Goal: Transaction & Acquisition: Purchase product/service

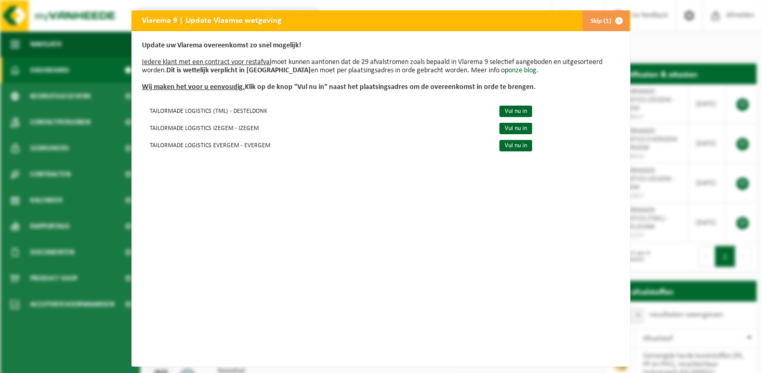
click at [603, 18] on button "Skip (1)" at bounding box center [605, 20] width 47 height 21
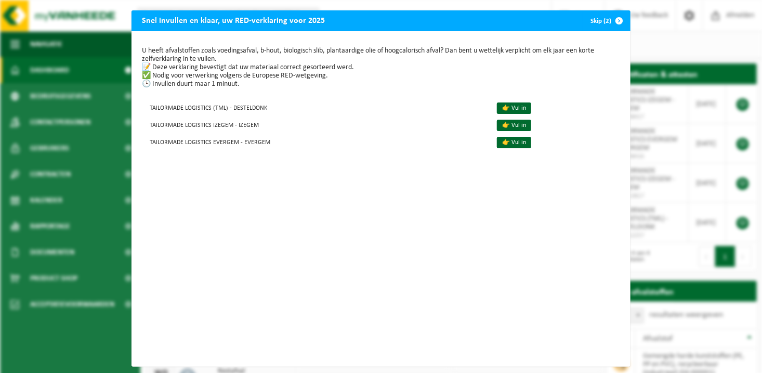
click at [602, 22] on button "Skip (2)" at bounding box center [605, 20] width 47 height 21
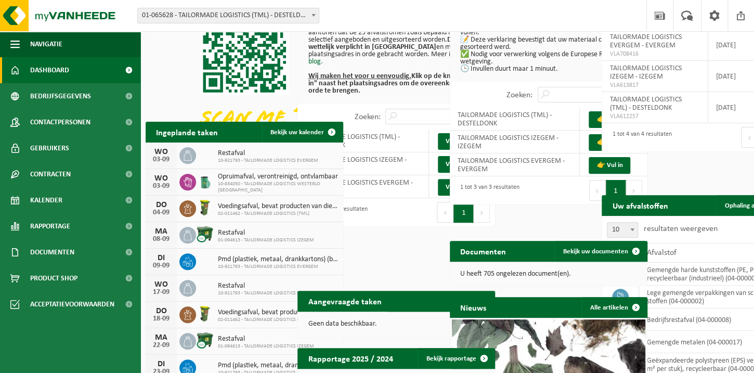
scroll to position [154, 0]
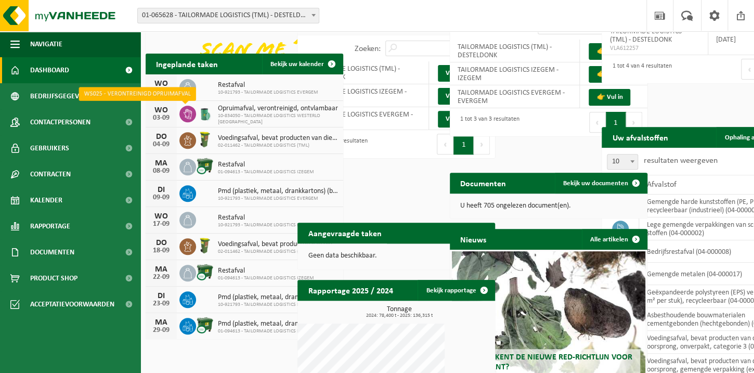
click at [183, 111] on icon at bounding box center [187, 114] width 10 height 10
click at [235, 111] on span "Opruimafval, verontreinigd, ontvlambaar" at bounding box center [278, 108] width 120 height 8
click at [124, 65] on span at bounding box center [128, 70] width 23 height 26
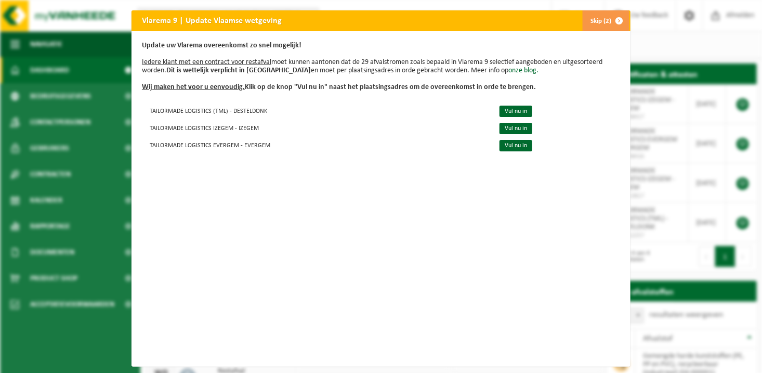
click at [609, 16] on span "button" at bounding box center [619, 20] width 21 height 21
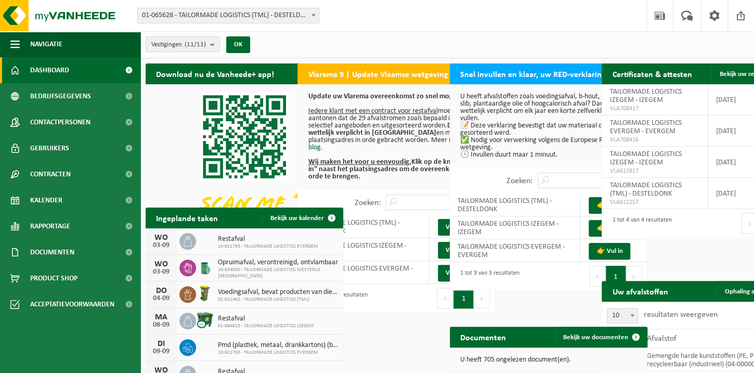
click at [757, 233] on button "1" at bounding box center [767, 223] width 20 height 21
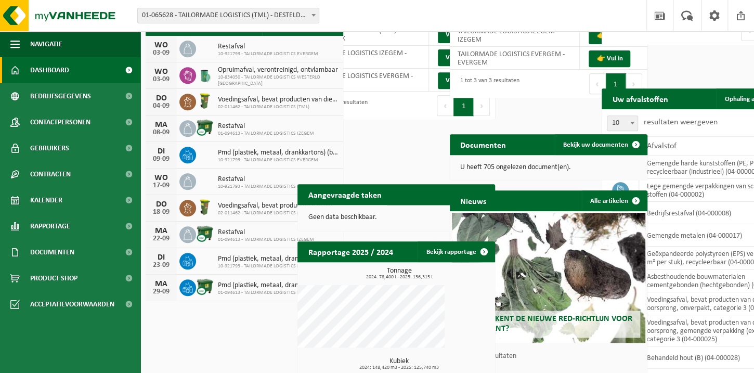
scroll to position [182, 0]
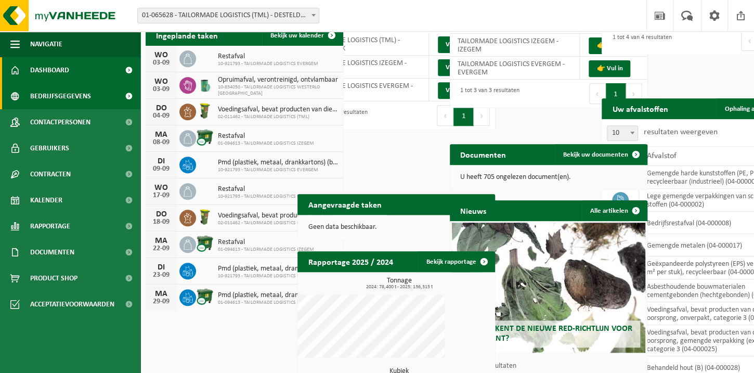
click at [99, 95] on link "Bedrijfsgegevens" at bounding box center [70, 96] width 140 height 26
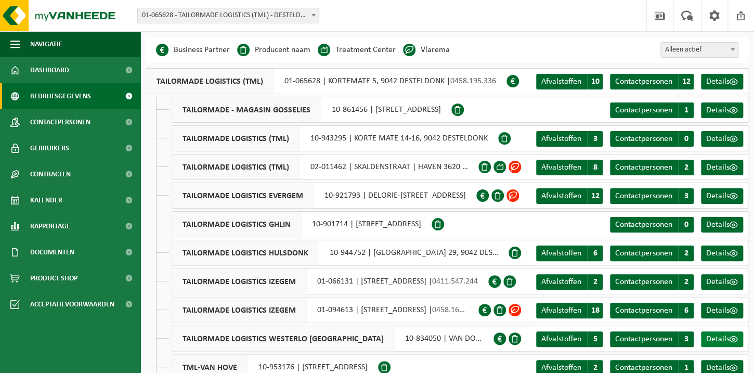
click at [726, 337] on span "Details" at bounding box center [717, 339] width 23 height 8
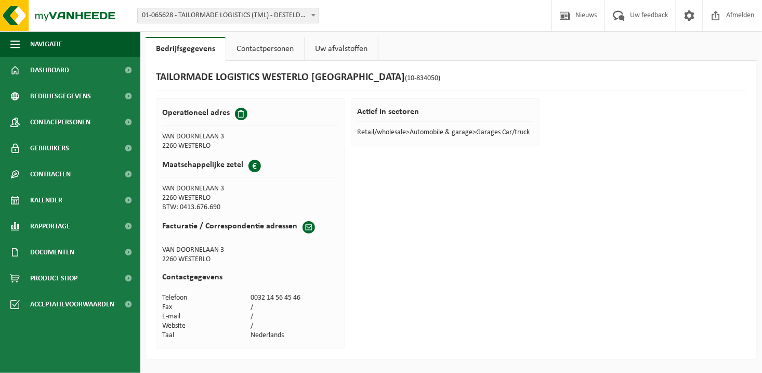
click at [321, 51] on link "Uw afvalstoffen" at bounding box center [341, 49] width 73 height 24
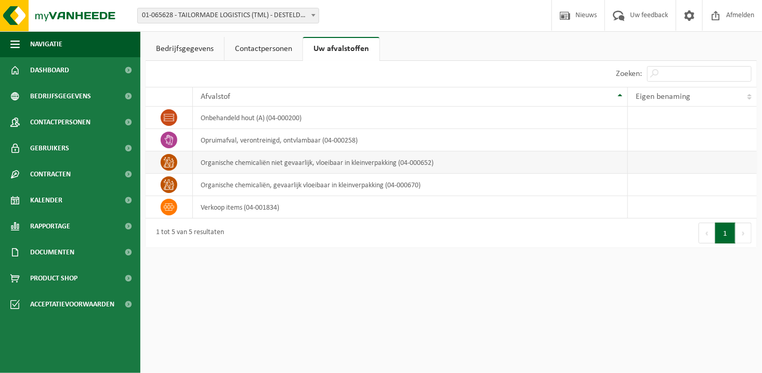
click at [317, 160] on td "organische chemicaliën niet gevaarlijk, vloeibaar in kleinverpakking (04-000652)" at bounding box center [410, 162] width 435 height 22
click at [191, 50] on link "Bedrijfsgegevens" at bounding box center [185, 49] width 78 height 24
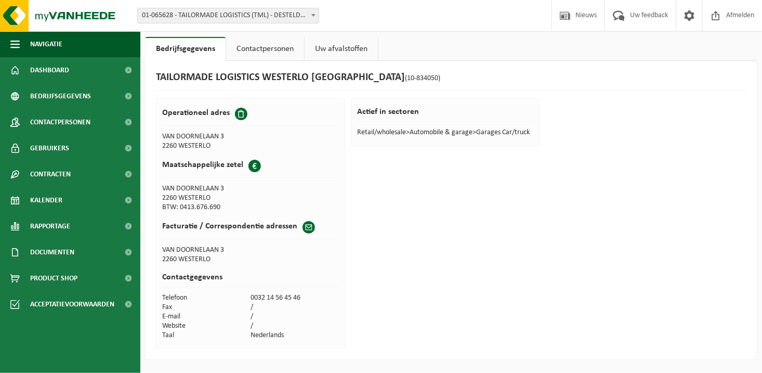
click at [262, 43] on link "Contactpersonen" at bounding box center [265, 49] width 78 height 24
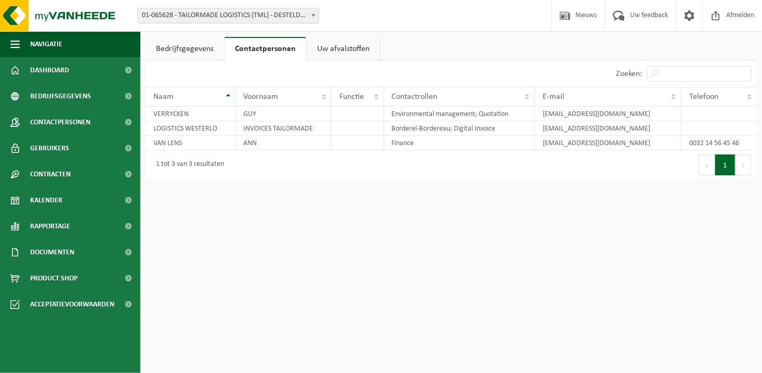
click at [351, 47] on link "Uw afvalstoffen" at bounding box center [343, 49] width 73 height 24
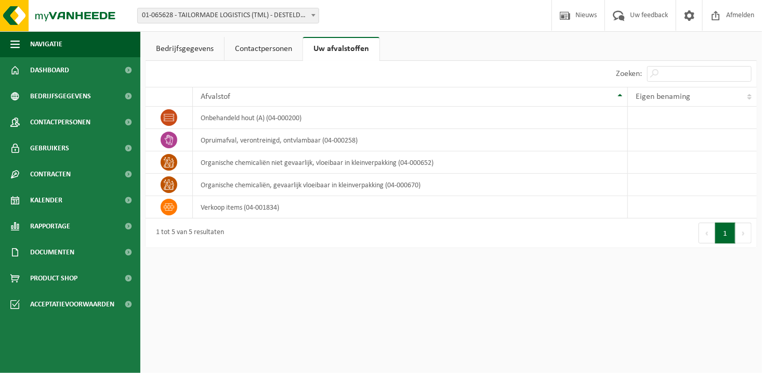
click at [256, 50] on link "Contactpersonen" at bounding box center [264, 49] width 78 height 24
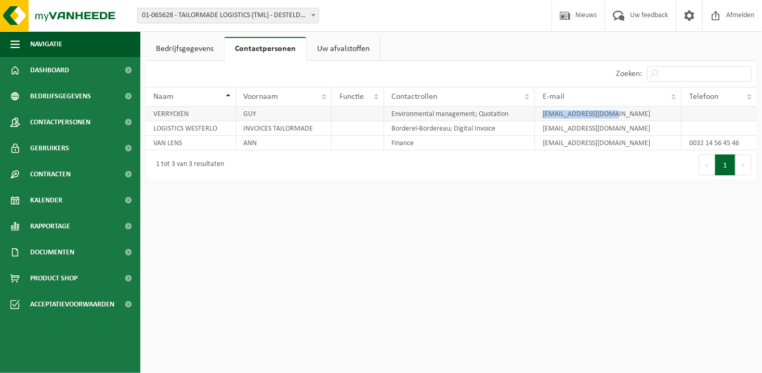
drag, startPoint x: 605, startPoint y: 115, endPoint x: 542, endPoint y: 121, distance: 63.6
click at [542, 121] on td "guy@ess-logistics.be" at bounding box center [608, 114] width 147 height 15
click at [356, 53] on link "Uw afvalstoffen" at bounding box center [343, 49] width 73 height 24
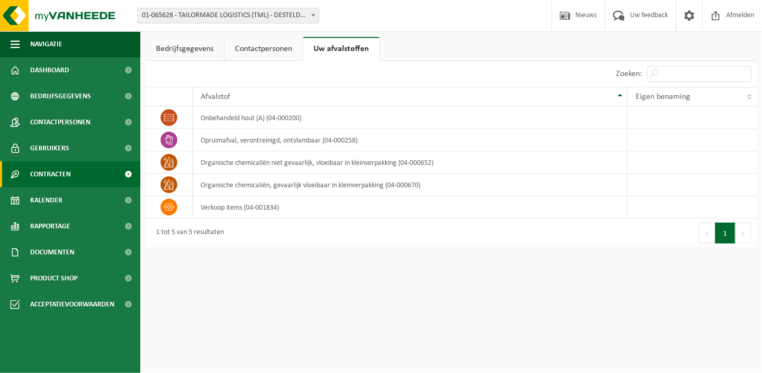
click at [75, 176] on link "Contracten" at bounding box center [70, 174] width 140 height 26
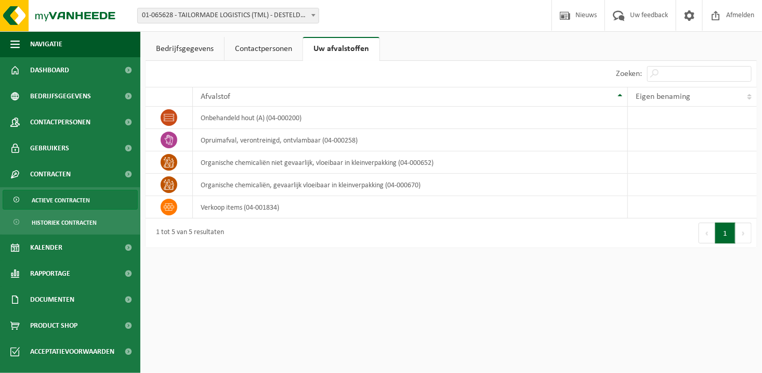
click at [75, 195] on span "Actieve contracten" at bounding box center [61, 200] width 58 height 20
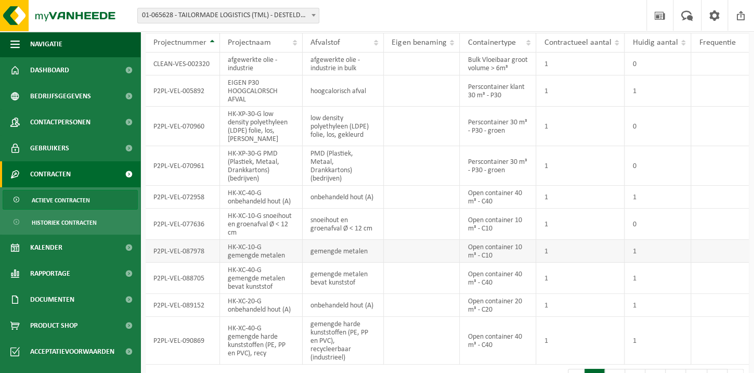
scroll to position [96, 0]
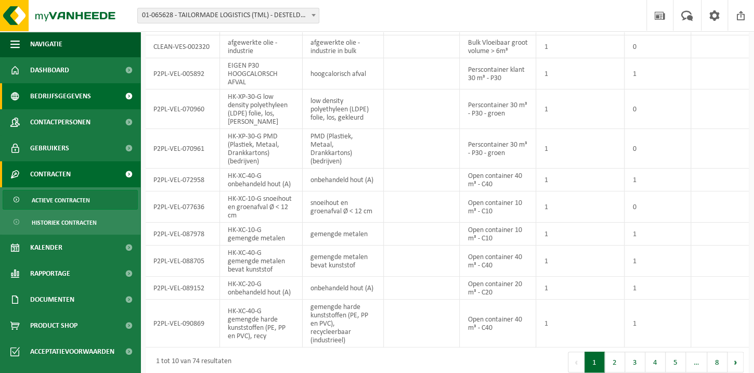
click at [72, 84] on span "Bedrijfsgegevens" at bounding box center [60, 96] width 61 height 26
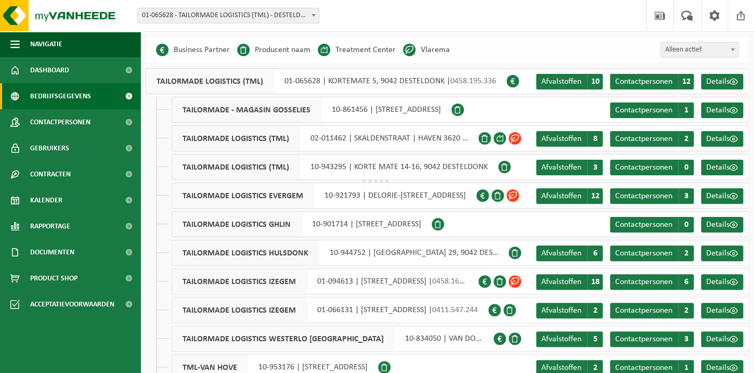
click at [82, 69] on link "Dashboard" at bounding box center [70, 70] width 140 height 26
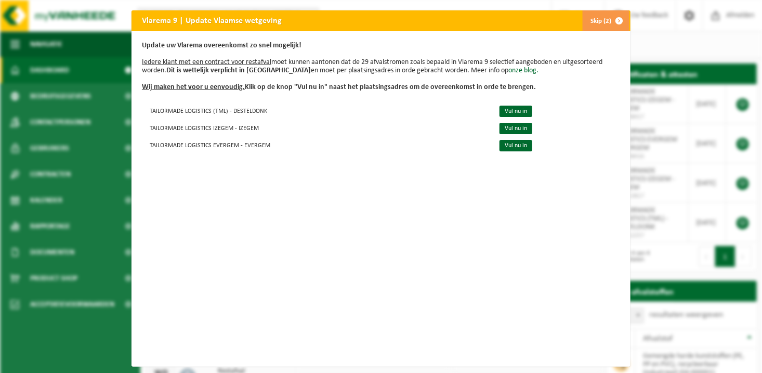
drag, startPoint x: 602, startPoint y: 31, endPoint x: 602, endPoint y: 25, distance: 5.7
click at [602, 30] on button "Skip (2)" at bounding box center [605, 20] width 47 height 21
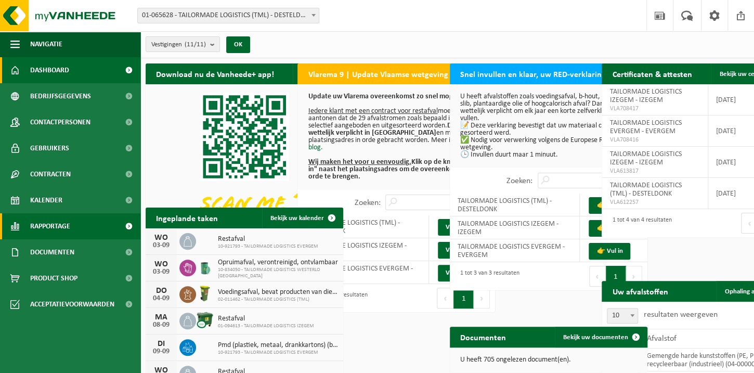
click at [84, 226] on link "Rapportage" at bounding box center [70, 226] width 140 height 26
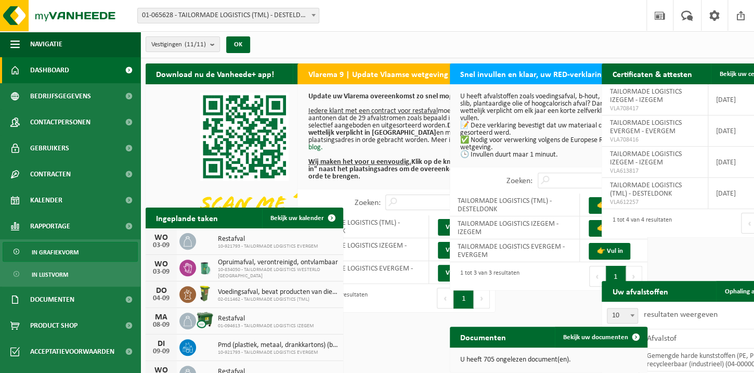
click at [71, 258] on span "In grafiekvorm" at bounding box center [55, 252] width 47 height 20
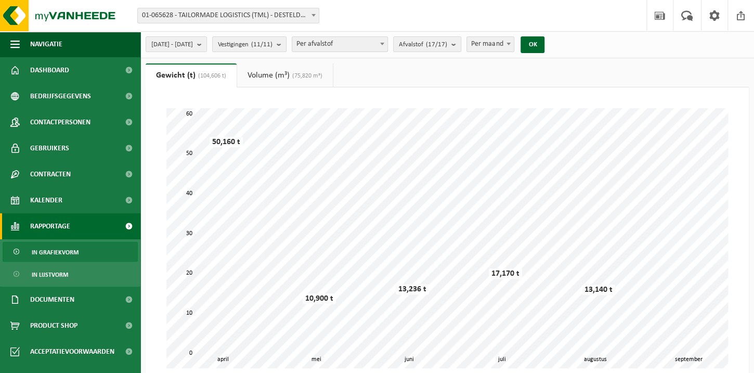
click at [298, 21] on span "01-065628 - TAILORMADE LOGISTICS (TML) - DESTELDONK" at bounding box center [228, 15] width 181 height 15
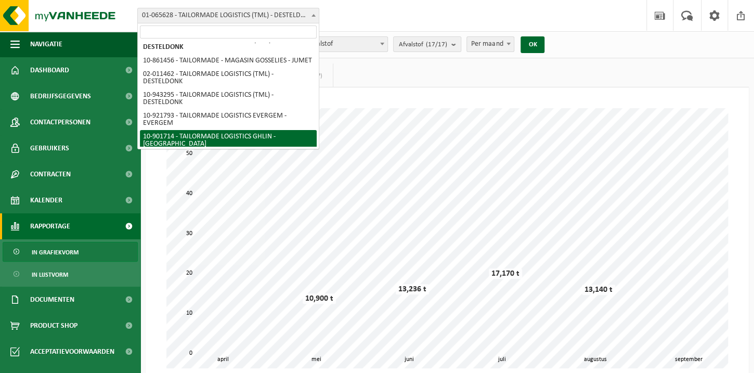
scroll to position [5, 0]
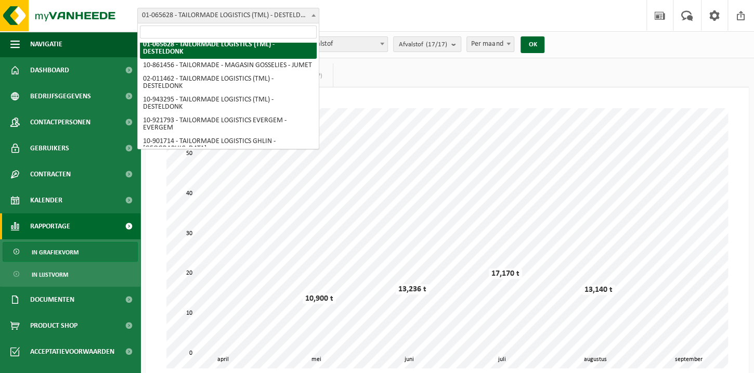
click at [273, 30] on input "search" at bounding box center [228, 31] width 177 height 13
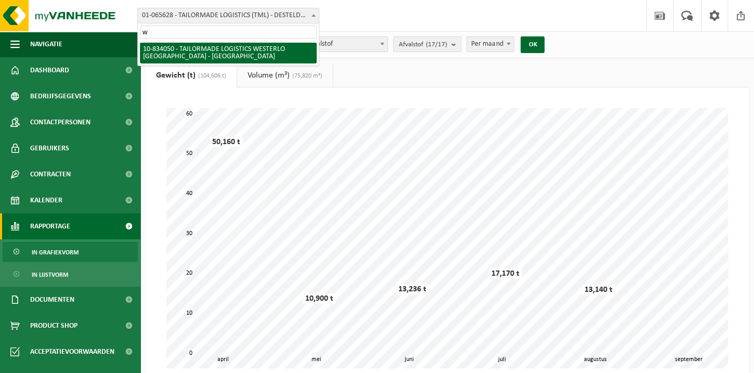
scroll to position [0, 0]
type input "[PERSON_NAME]"
select select "89754"
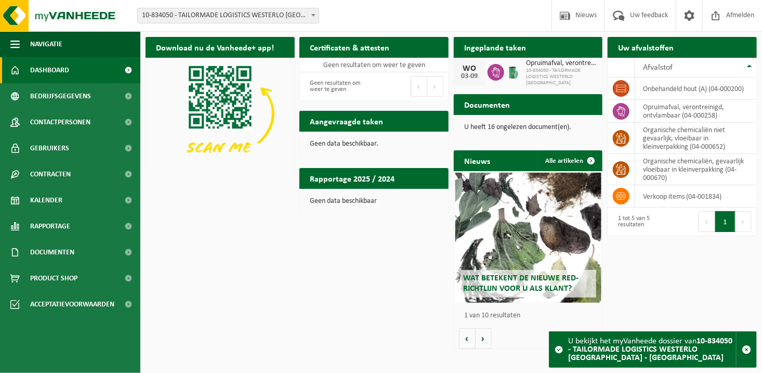
click at [426, 81] on button "Vorige" at bounding box center [419, 86] width 17 height 21
click at [534, 125] on p "U heeft 16 ongelezen document(en)." at bounding box center [528, 127] width 128 height 7
click at [536, 128] on p "U heeft 16 ongelezen document(en)." at bounding box center [528, 127] width 128 height 7
click at [484, 333] on button "Volgende" at bounding box center [484, 338] width 16 height 21
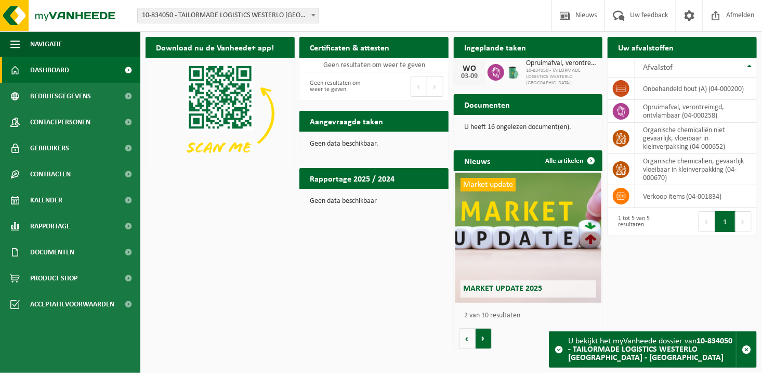
click at [484, 333] on button "Volgende" at bounding box center [484, 338] width 16 height 21
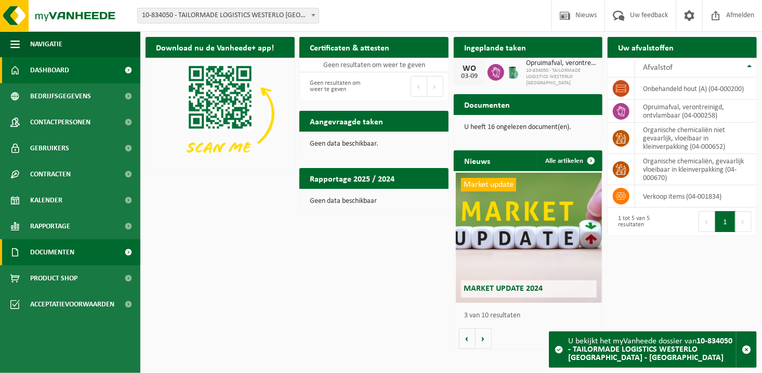
click at [77, 241] on link "Documenten" at bounding box center [70, 252] width 140 height 26
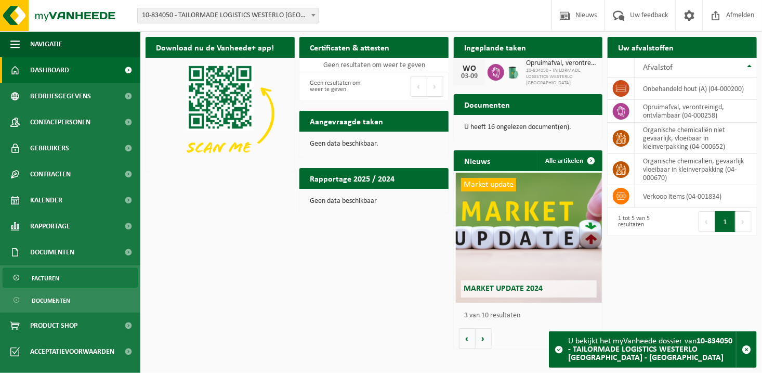
click at [62, 287] on link "Facturen" at bounding box center [70, 278] width 135 height 20
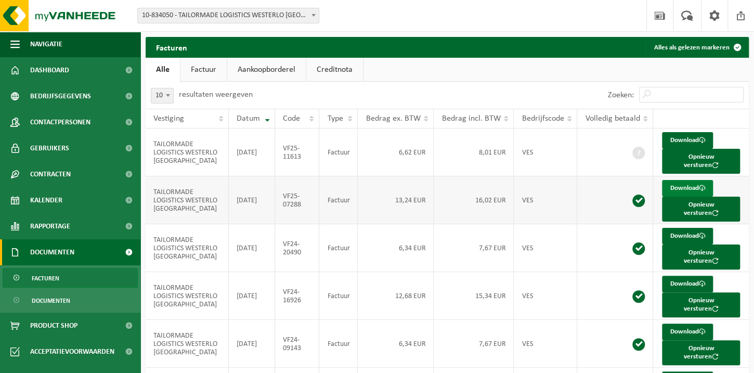
click at [687, 180] on link "Download" at bounding box center [687, 188] width 51 height 17
click at [191, 58] on link "Factuur" at bounding box center [203, 70] width 46 height 24
click at [248, 69] on link "Aankoopborderel" at bounding box center [267, 70] width 78 height 24
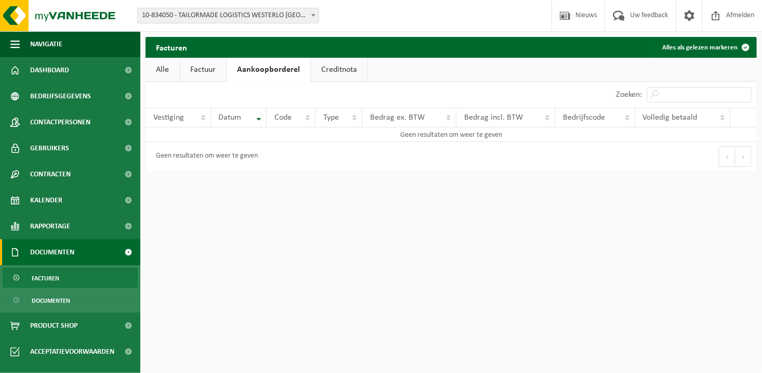
click at [338, 64] on link "Creditnota" at bounding box center [339, 70] width 57 height 24
click at [173, 63] on link "Alle" at bounding box center [163, 70] width 34 height 24
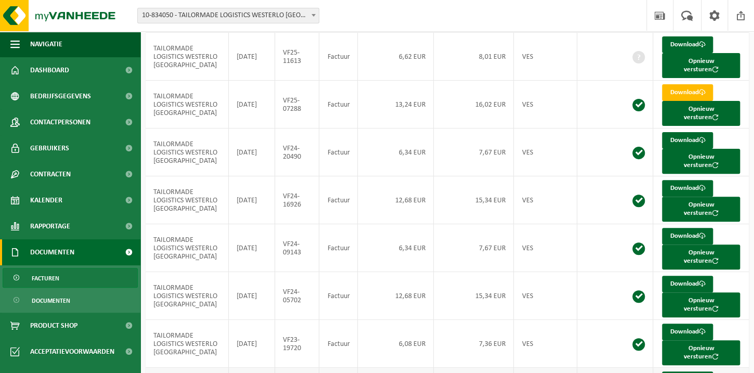
scroll to position [190, 0]
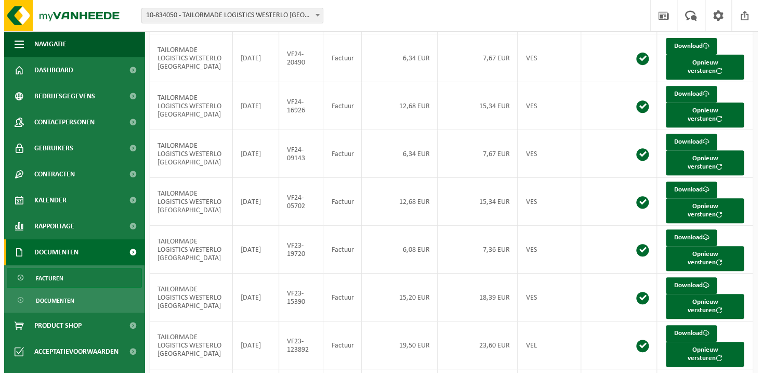
scroll to position [0, 0]
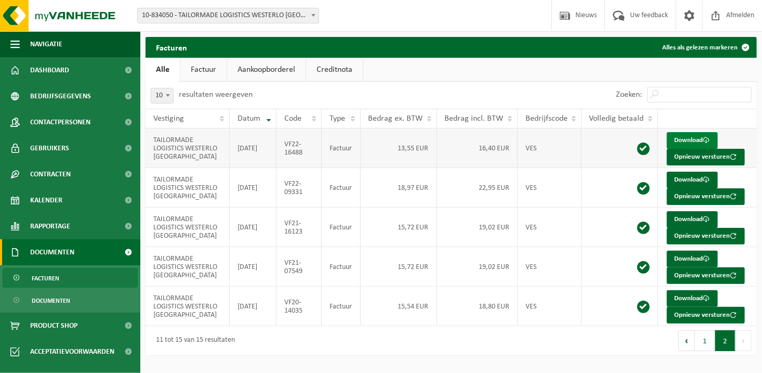
click at [688, 139] on link "Download" at bounding box center [692, 140] width 51 height 17
click at [709, 338] on button "1" at bounding box center [705, 340] width 20 height 21
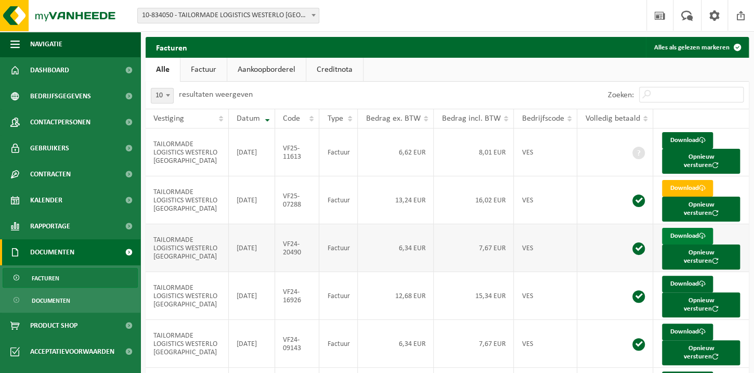
click at [693, 228] on link "Download" at bounding box center [687, 236] width 51 height 17
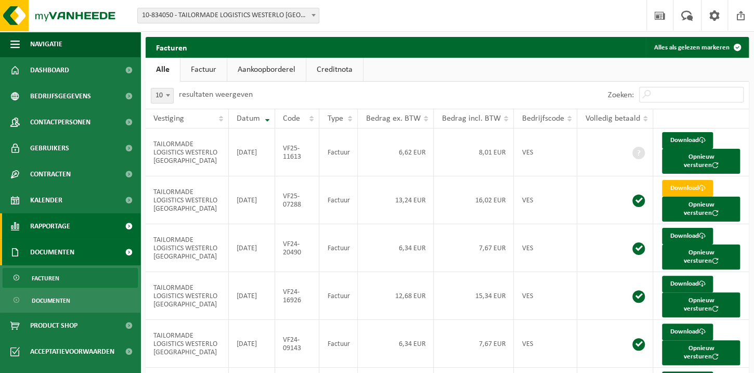
click at [67, 220] on span "Rapportage" at bounding box center [50, 226] width 40 height 26
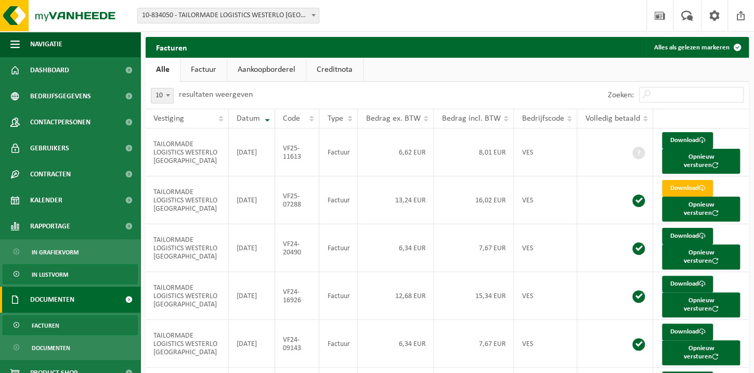
click at [54, 276] on span "In lijstvorm" at bounding box center [50, 275] width 36 height 20
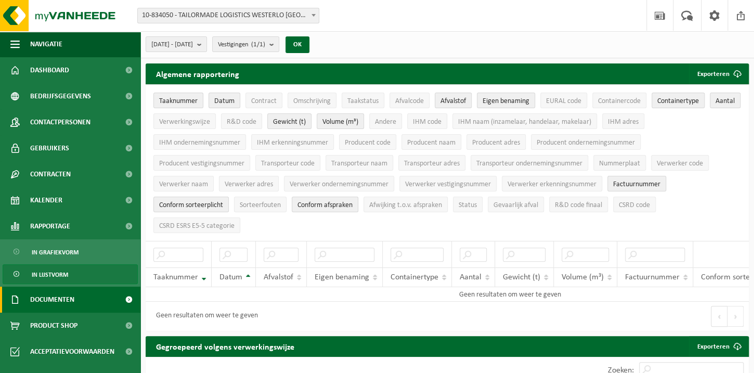
click at [60, 293] on span "Documenten" at bounding box center [52, 299] width 44 height 26
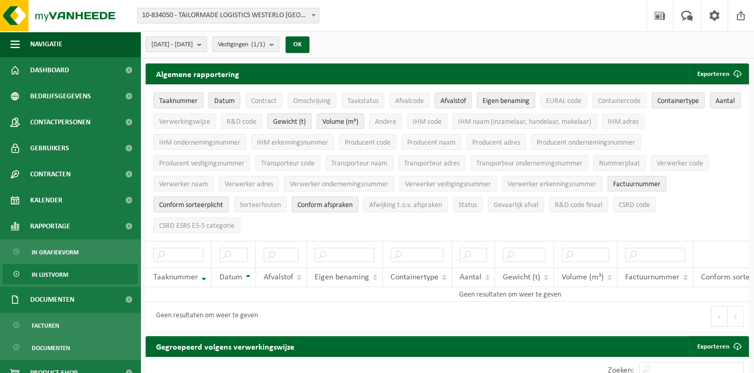
click at [306, 11] on span "10-834050 - TAILORMADE LOGISTICS WESTERLO [GEOGRAPHIC_DATA] - [GEOGRAPHIC_DATA]" at bounding box center [228, 15] width 181 height 15
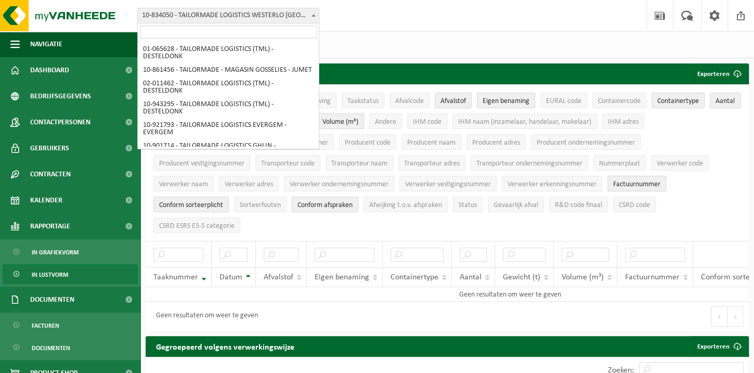
scroll to position [95, 0]
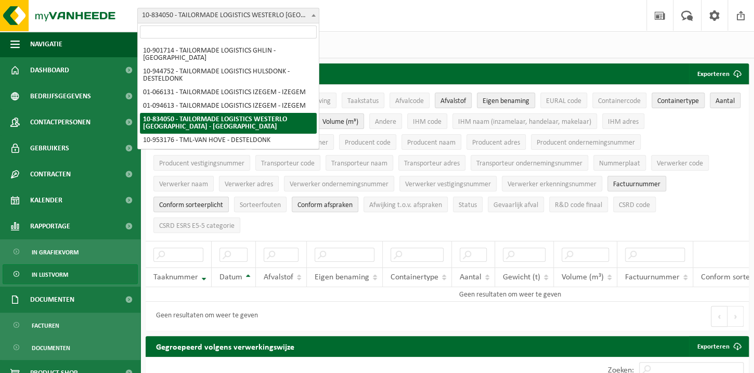
click at [306, 11] on span "10-834050 - TAILORMADE LOGISTICS WESTERLO [GEOGRAPHIC_DATA] - [GEOGRAPHIC_DATA]" at bounding box center [228, 15] width 181 height 15
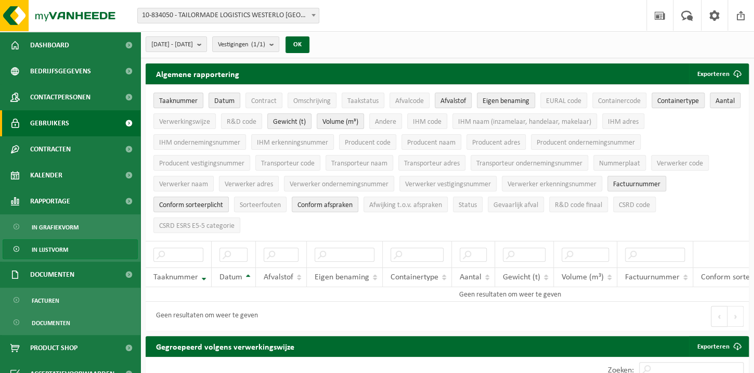
scroll to position [38, 0]
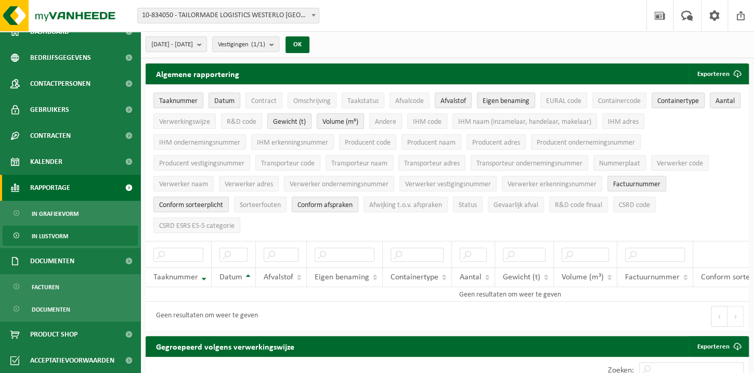
click at [75, 188] on link "Rapportage" at bounding box center [70, 188] width 140 height 26
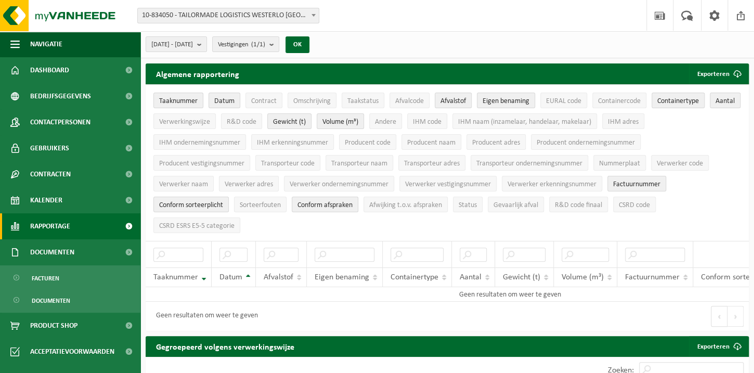
scroll to position [0, 0]
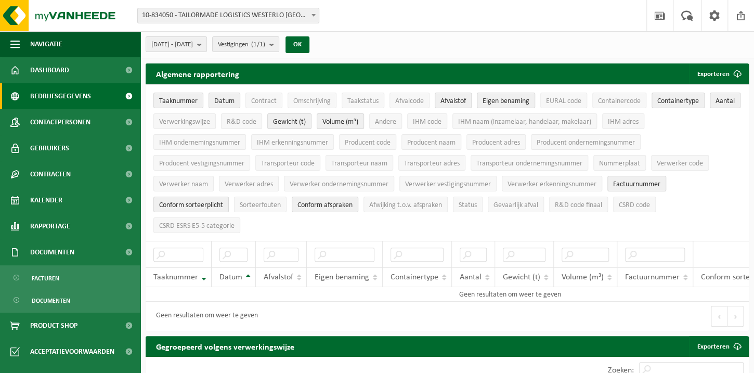
click at [84, 98] on span "Bedrijfsgegevens" at bounding box center [60, 96] width 61 height 26
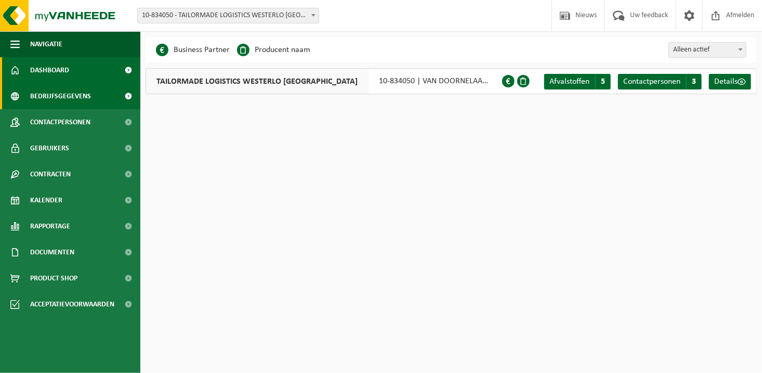
click at [83, 65] on link "Dashboard" at bounding box center [70, 70] width 140 height 26
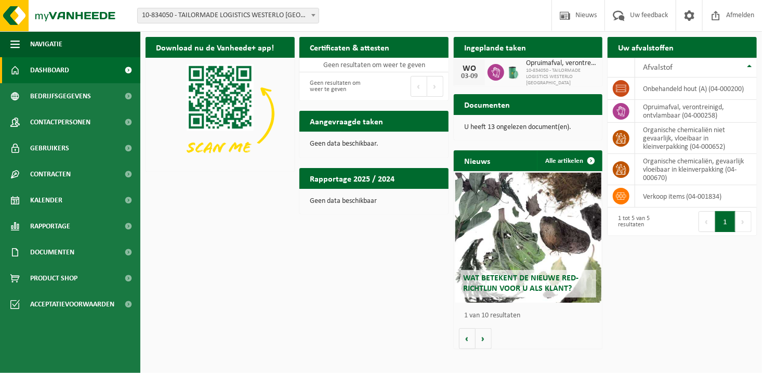
click at [545, 63] on span "Opruimafval, verontreinigd, ontvlambaar" at bounding box center [562, 63] width 72 height 8
click at [533, 73] on span "10-834050 - TAILORMADE LOGISTICS WESTERLO NV" at bounding box center [562, 77] width 72 height 19
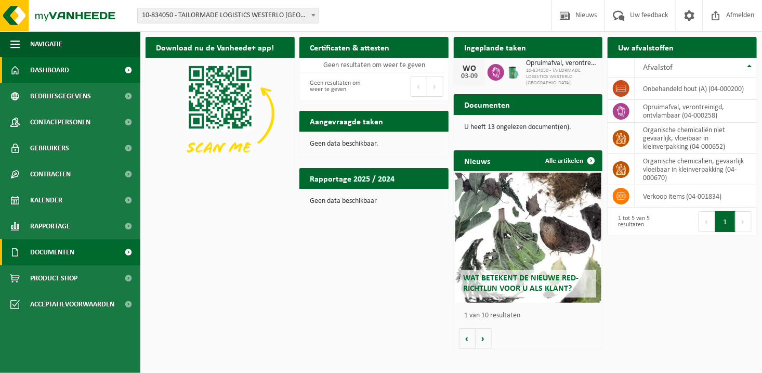
click at [57, 251] on span "Documenten" at bounding box center [52, 252] width 44 height 26
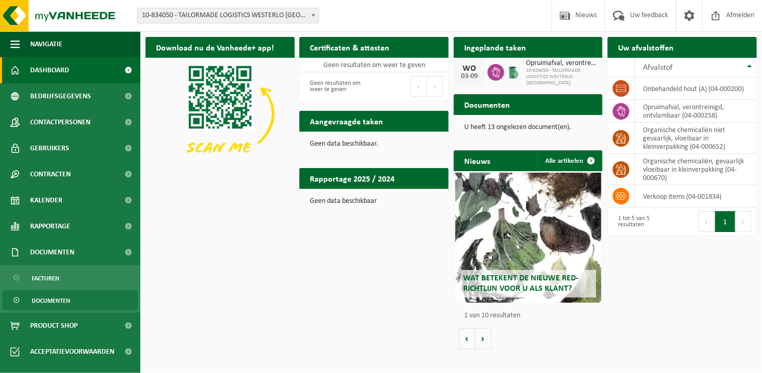
click at [55, 299] on span "Documenten" at bounding box center [51, 301] width 38 height 20
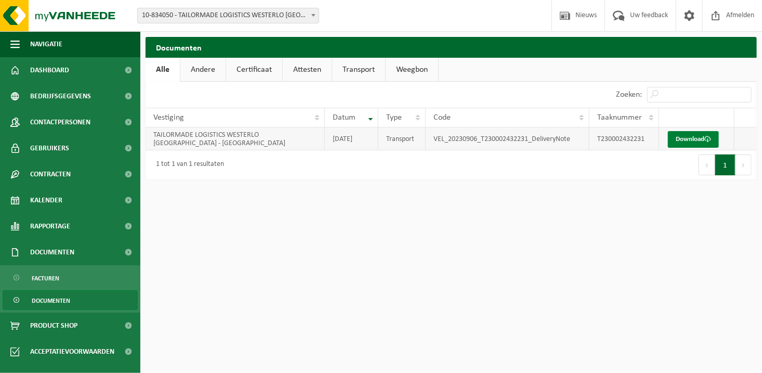
click at [683, 140] on link "Download" at bounding box center [693, 139] width 51 height 17
click at [203, 60] on link "Andere" at bounding box center [202, 70] width 45 height 24
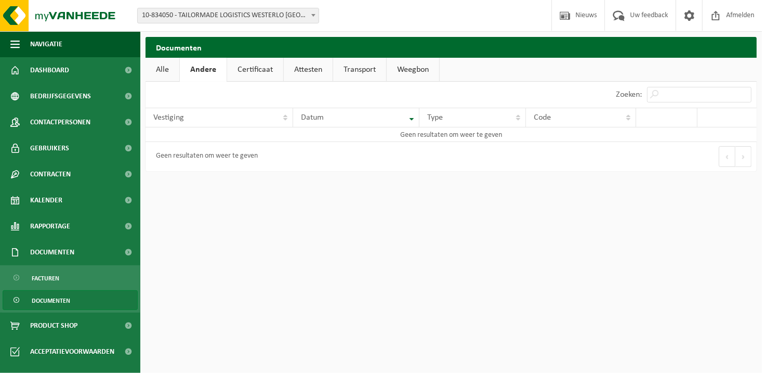
click at [225, 64] on link "Andere" at bounding box center [203, 70] width 47 height 24
click at [306, 67] on link "Attesten" at bounding box center [308, 70] width 49 height 24
click at [365, 68] on link "Transport" at bounding box center [360, 70] width 53 height 24
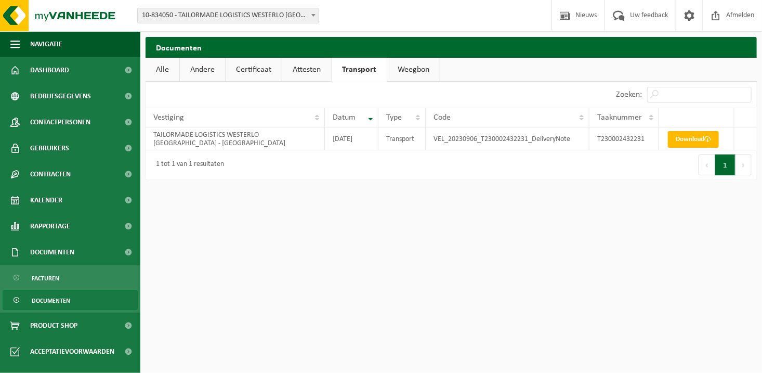
click at [416, 70] on link "Weegbon" at bounding box center [413, 70] width 52 height 24
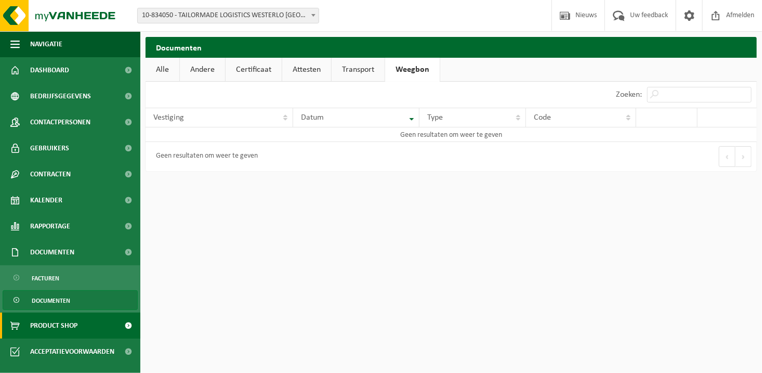
click at [67, 323] on span "Product Shop" at bounding box center [53, 325] width 47 height 26
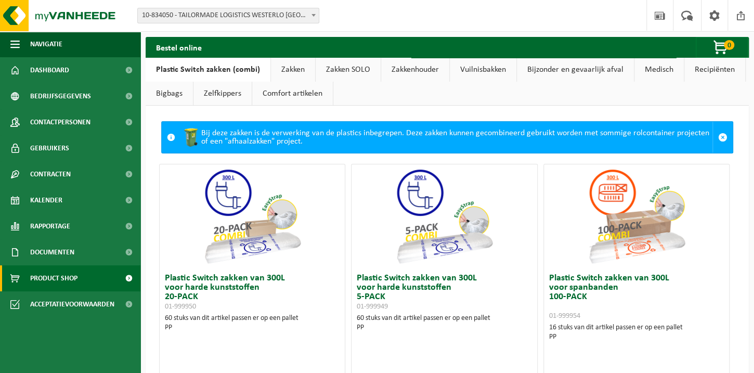
click at [585, 70] on link "Bijzonder en gevaarlijk afval" at bounding box center [575, 70] width 117 height 24
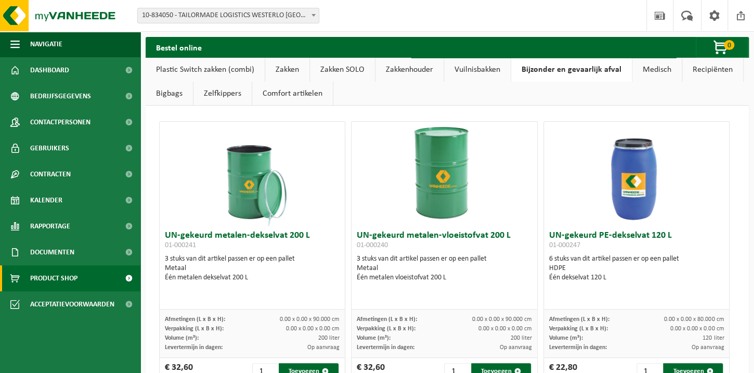
click at [298, 102] on link "Comfort artikelen" at bounding box center [292, 94] width 81 height 24
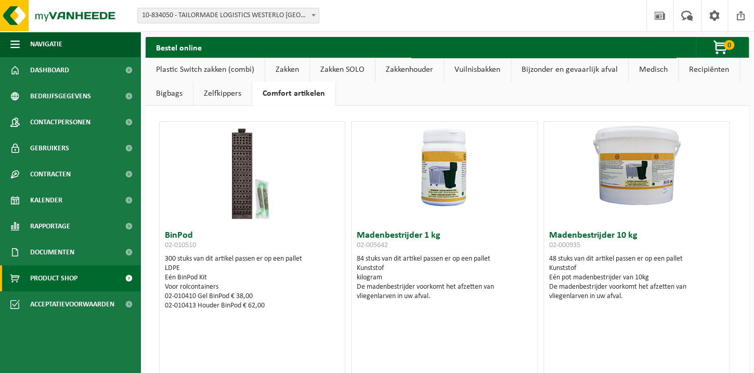
click at [243, 91] on link "Zelfkippers" at bounding box center [222, 94] width 58 height 24
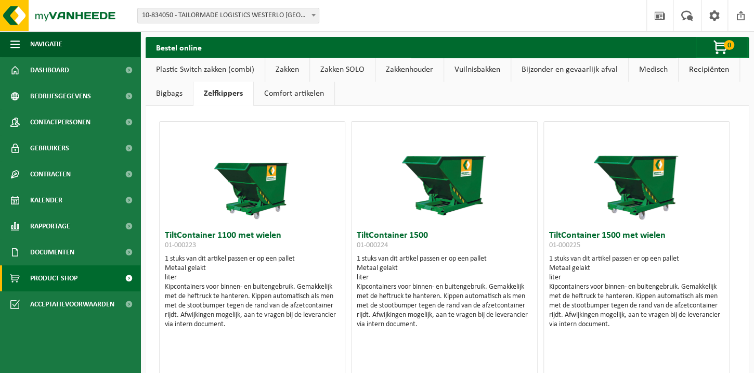
click at [177, 88] on link "Bigbags" at bounding box center [169, 94] width 47 height 24
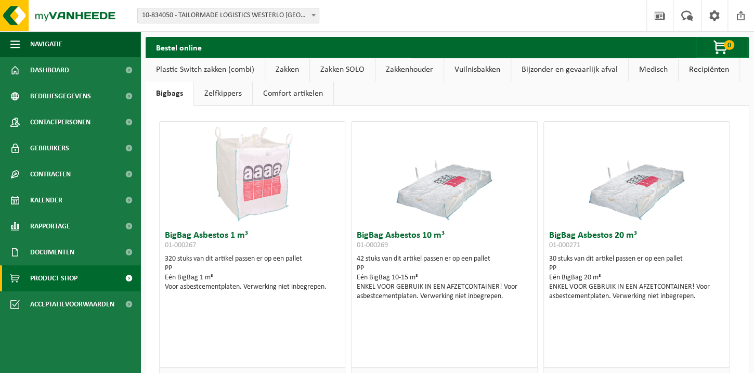
click at [177, 58] on link "Plastic Switch zakken (combi)" at bounding box center [205, 70] width 119 height 24
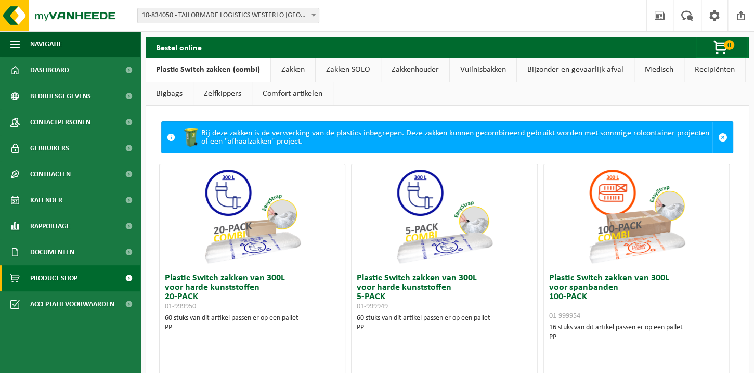
click at [279, 69] on link "Zakken" at bounding box center [293, 70] width 44 height 24
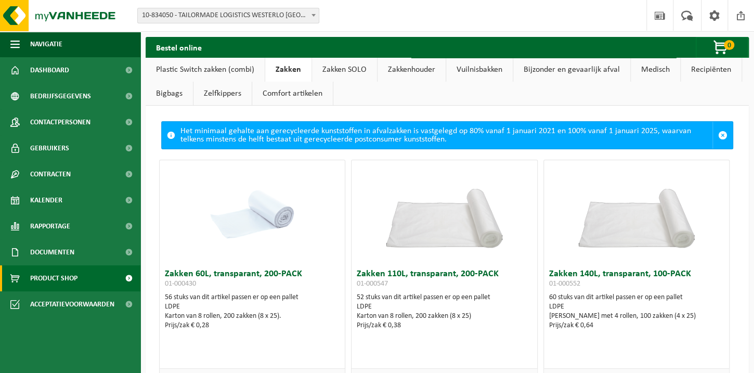
click at [332, 64] on link "Zakken SOLO" at bounding box center [344, 70] width 65 height 24
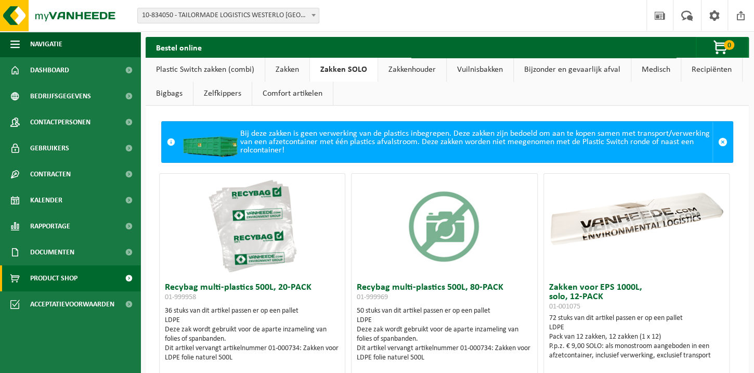
click at [404, 68] on link "Zakkenhouder" at bounding box center [412, 70] width 68 height 24
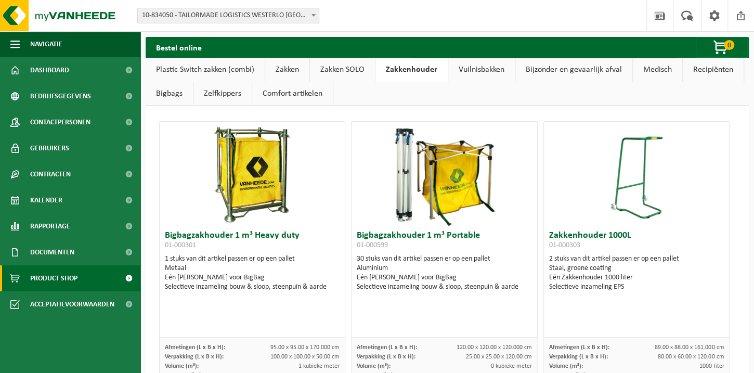
click at [509, 71] on link "Vuilnisbakken" at bounding box center [481, 70] width 67 height 24
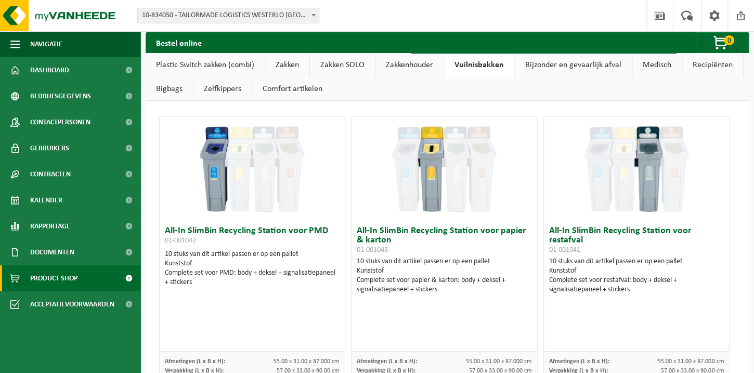
scroll to position [17, 0]
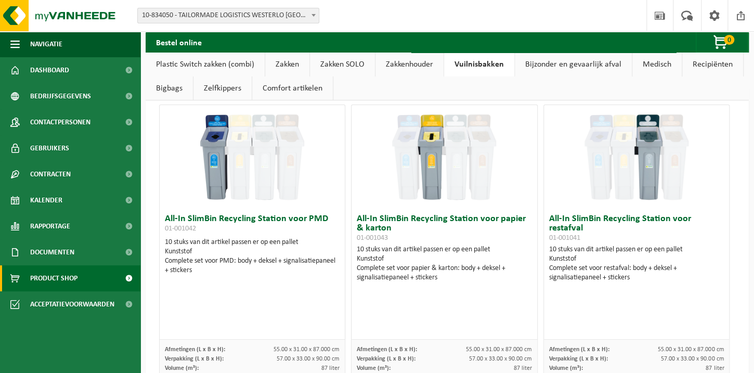
click at [564, 61] on link "Bijzonder en gevaarlijk afval" at bounding box center [573, 64] width 117 height 24
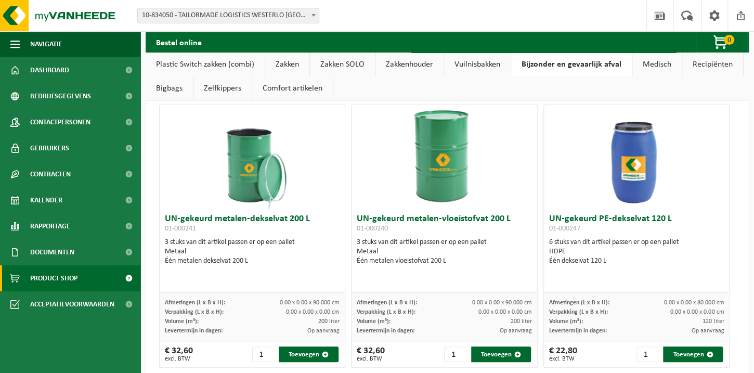
click at [641, 61] on link "Medisch" at bounding box center [656, 64] width 49 height 24
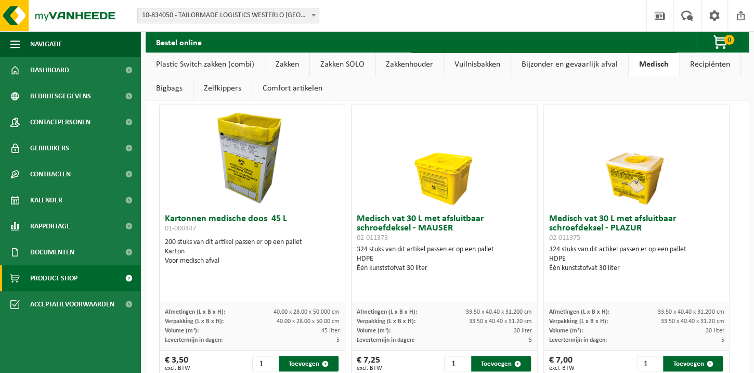
click at [721, 62] on link "Recipiënten" at bounding box center [709, 64] width 61 height 24
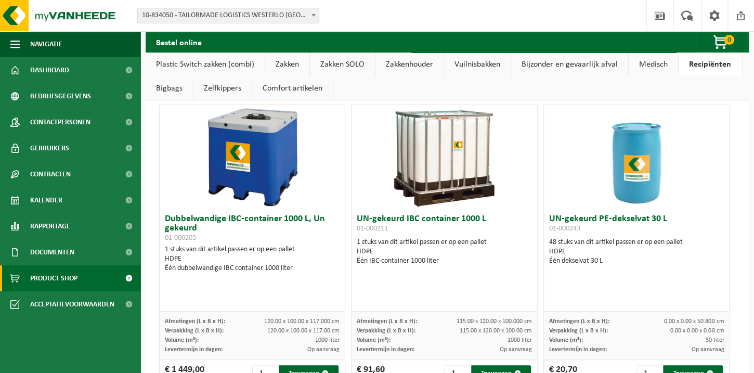
click at [490, 62] on link "Vuilnisbakken" at bounding box center [477, 64] width 67 height 24
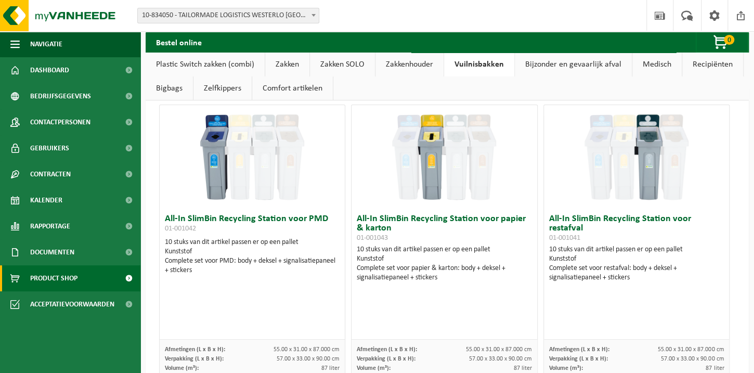
click at [357, 221] on h3 "All-In SlimBin Recycling Station voor papier & karton 01-001043" at bounding box center [444, 228] width 175 height 28
click at [200, 121] on img at bounding box center [252, 157] width 104 height 104
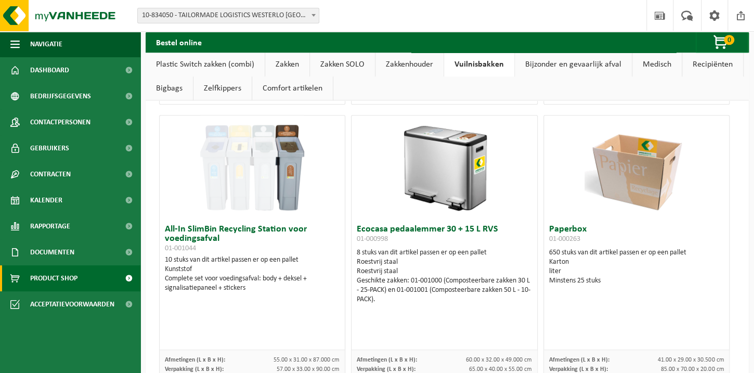
scroll to position [0, 0]
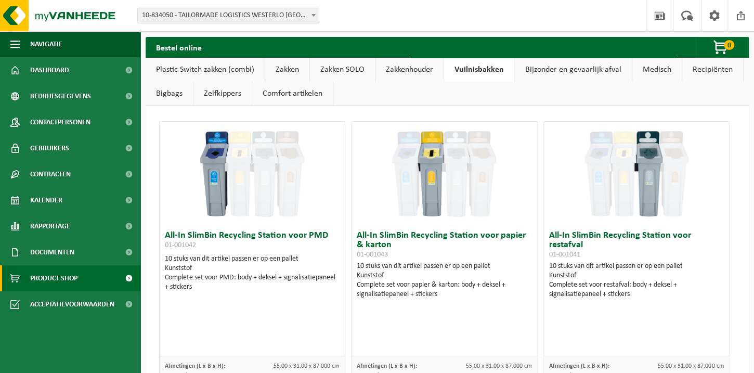
click at [200, 153] on img at bounding box center [252, 174] width 104 height 104
click at [228, 94] on link "Zelfkippers" at bounding box center [222, 94] width 58 height 24
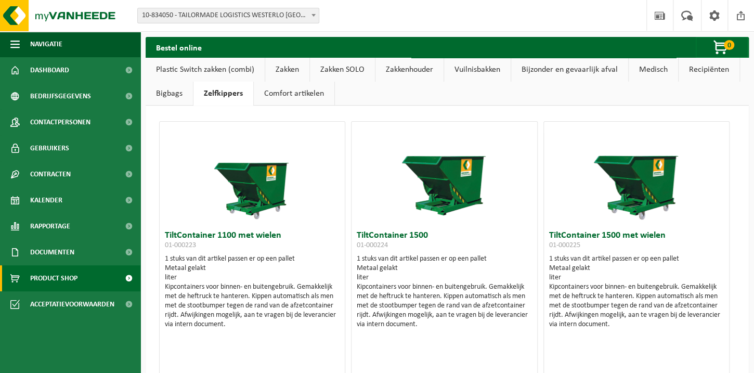
click at [273, 95] on link "Comfort artikelen" at bounding box center [294, 94] width 81 height 24
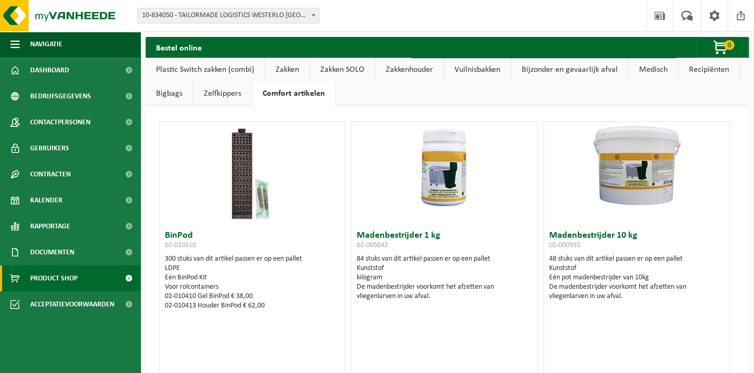
click at [226, 94] on link "Zelfkippers" at bounding box center [222, 94] width 58 height 24
